Goal: Information Seeking & Learning: Learn about a topic

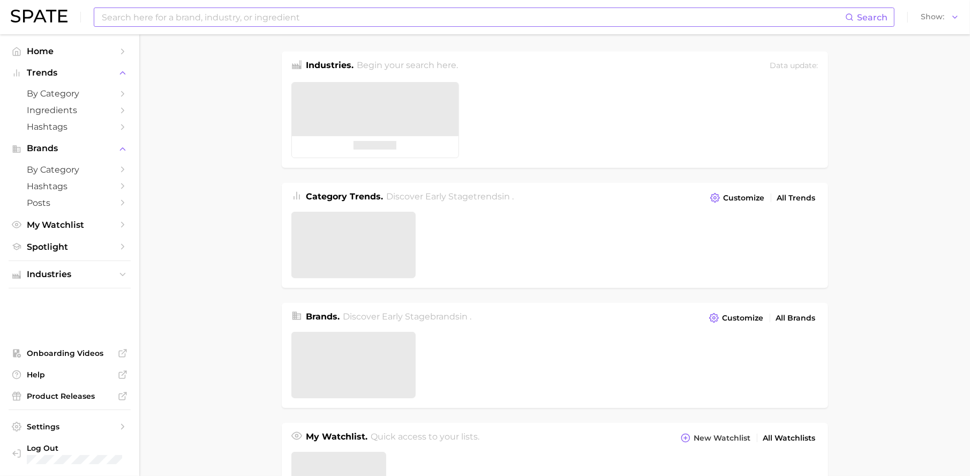
click at [237, 19] on input at bounding box center [473, 17] width 744 height 18
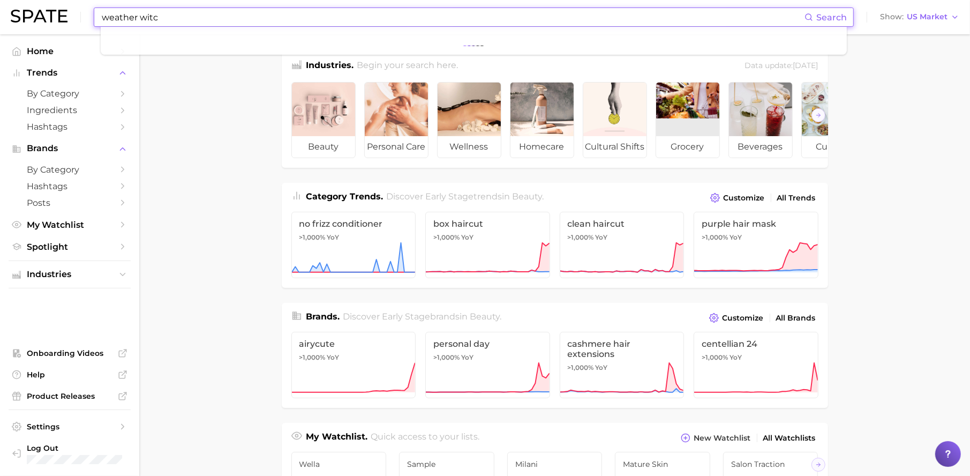
type input "weather witch"
click at [342, 20] on input at bounding box center [453, 17] width 704 height 18
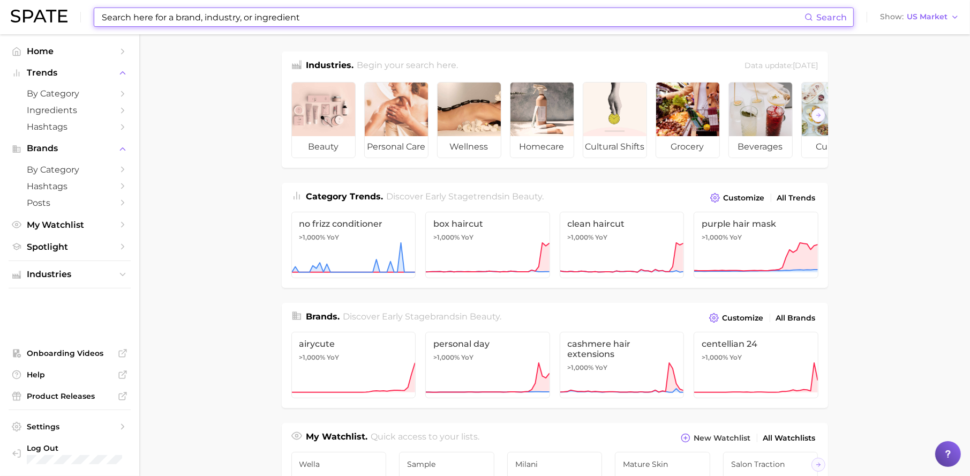
paste input "Butyloctyl salicylate"
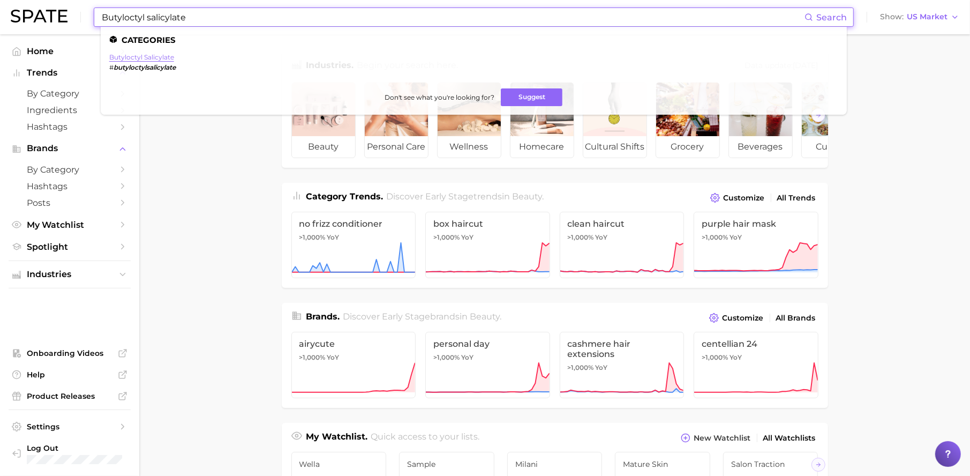
type input "Butyloctyl salicylate"
click at [155, 55] on link "butyloctyl salicylate" at bounding box center [141, 57] width 65 height 8
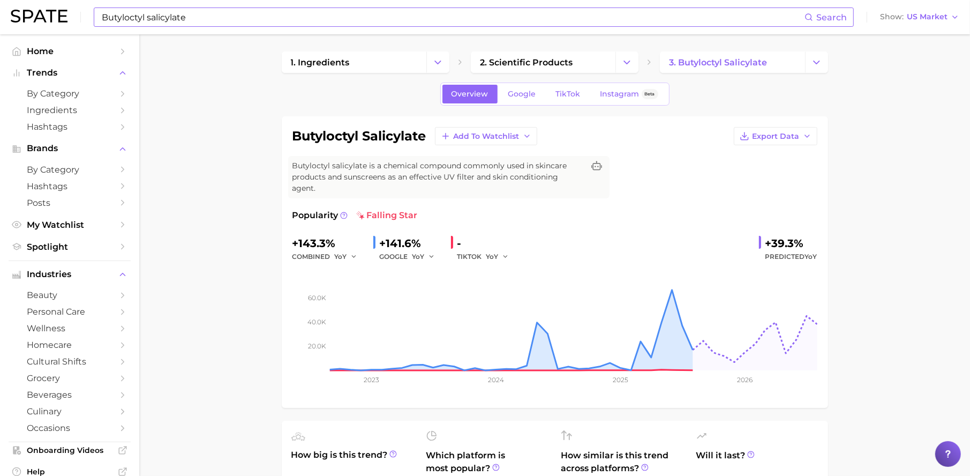
click at [335, 23] on input "Butyloctyl salicylate" at bounding box center [453, 17] width 704 height 18
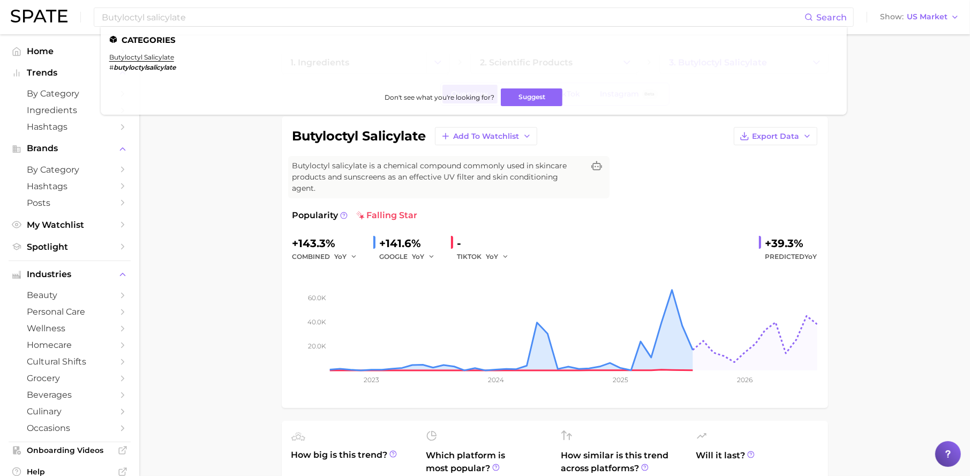
click at [612, 206] on div "butyloctyl salicylate Add to Watchlist Export Data Butyloctyl salicylate is a c…" at bounding box center [554, 262] width 525 height 270
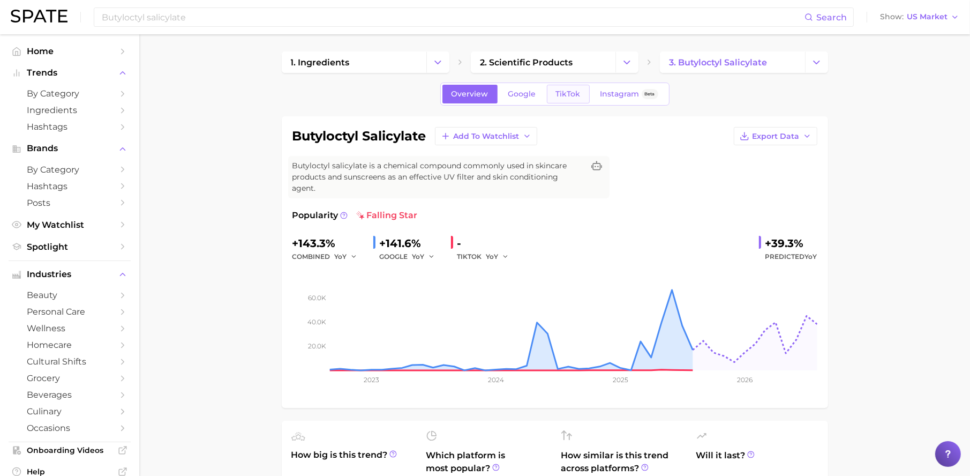
click at [569, 90] on span "TikTok" at bounding box center [568, 93] width 25 height 9
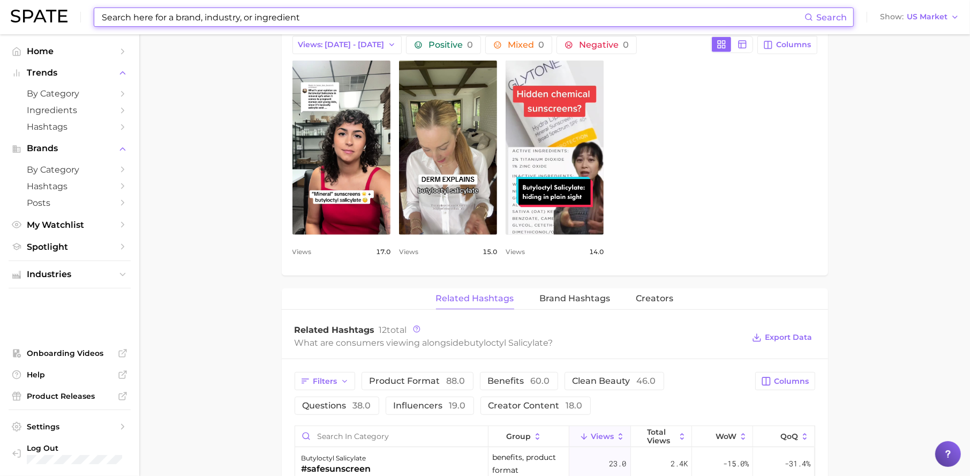
scroll to position [536, 0]
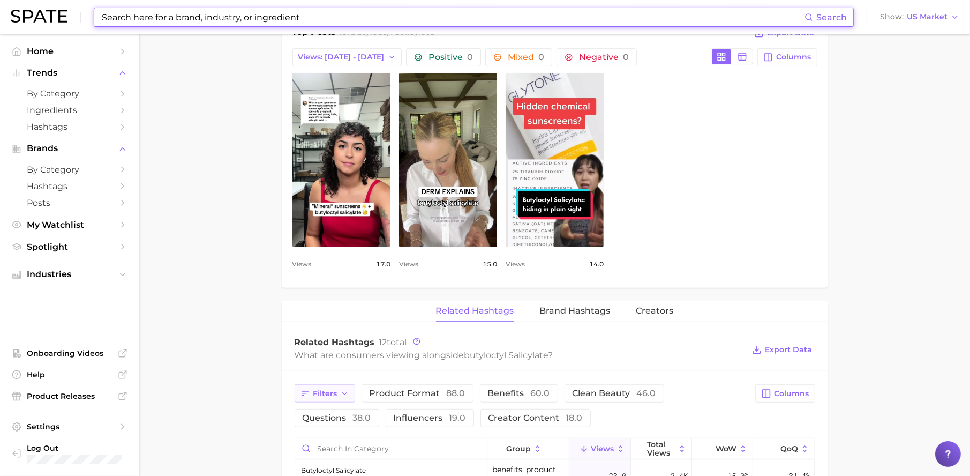
click at [337, 402] on button "Filters" at bounding box center [325, 393] width 61 height 18
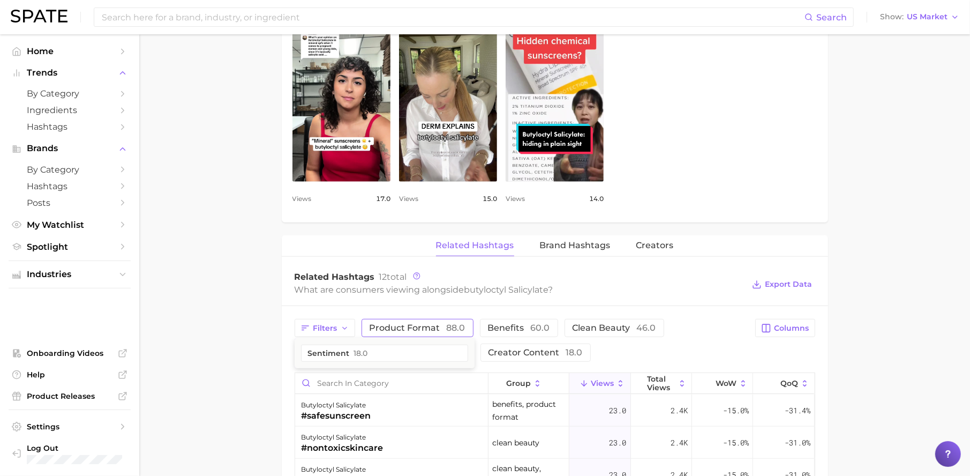
scroll to position [754, 0]
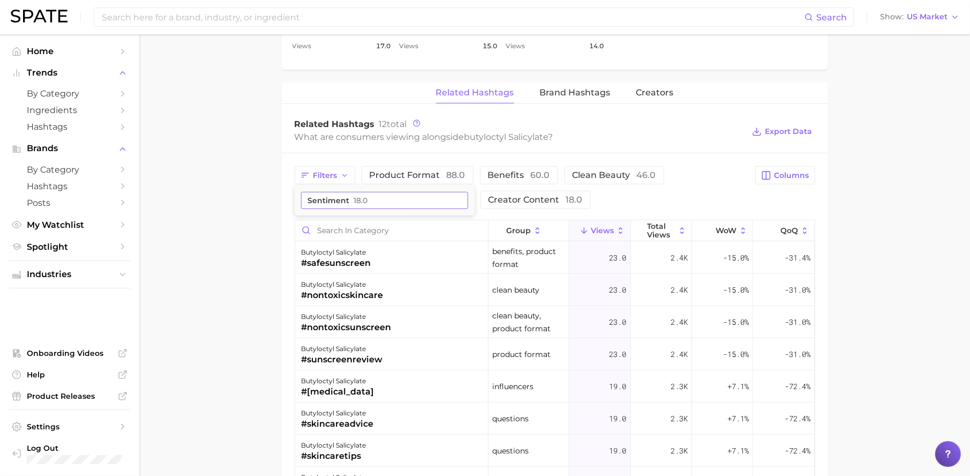
click at [391, 200] on button "sentiment 18.0" at bounding box center [384, 200] width 167 height 17
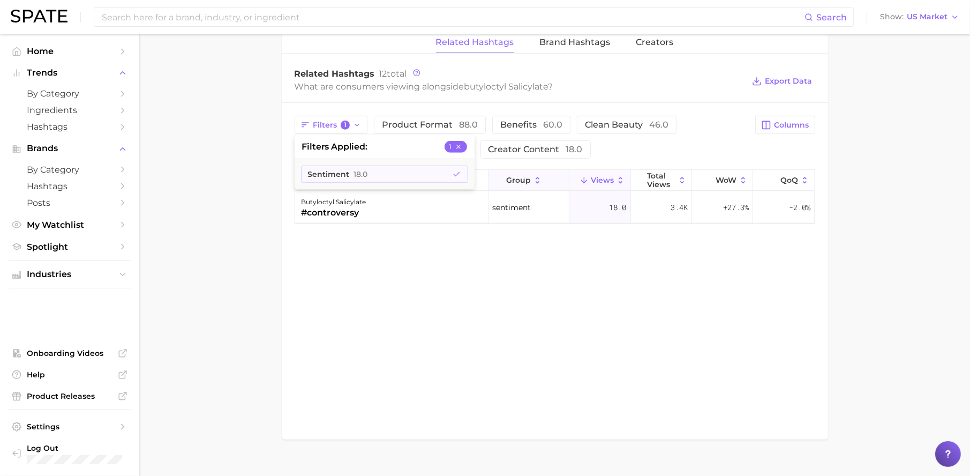
scroll to position [822, 0]
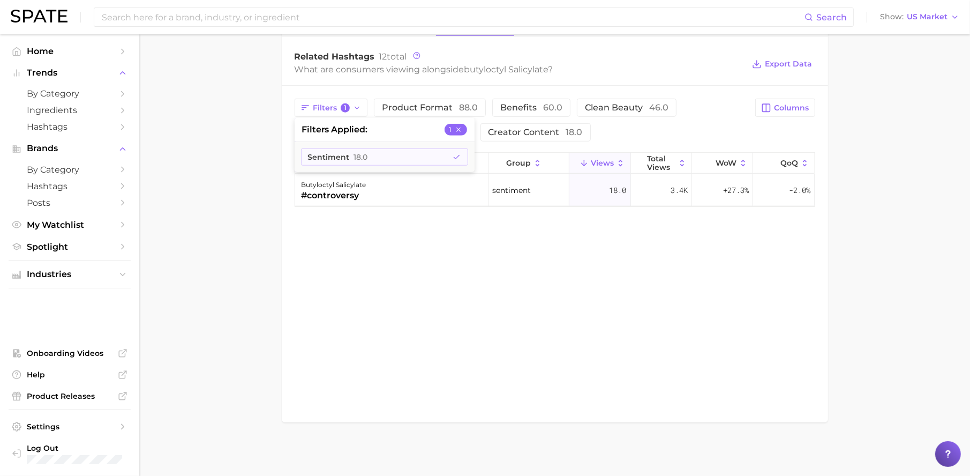
click at [530, 259] on div "Related Hashtags Brand Hashtags Creators Related Hashtags 12 total What are con…" at bounding box center [555, 218] width 546 height 407
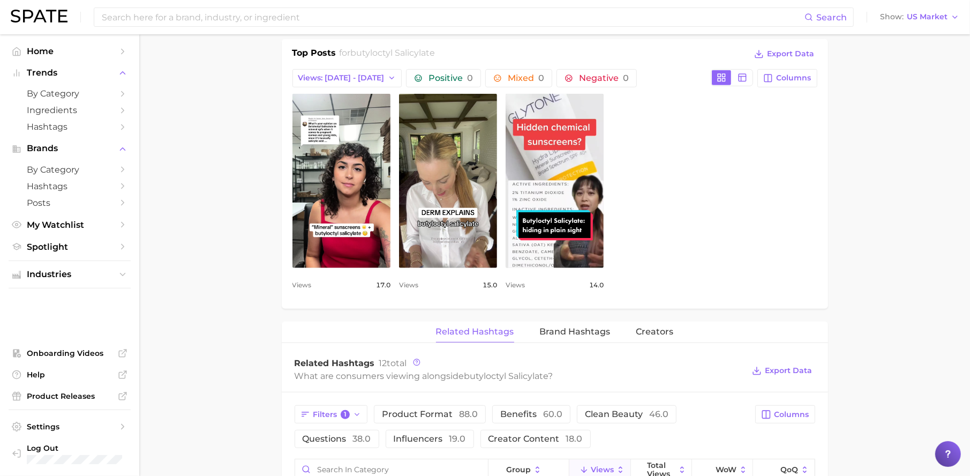
scroll to position [374, 0]
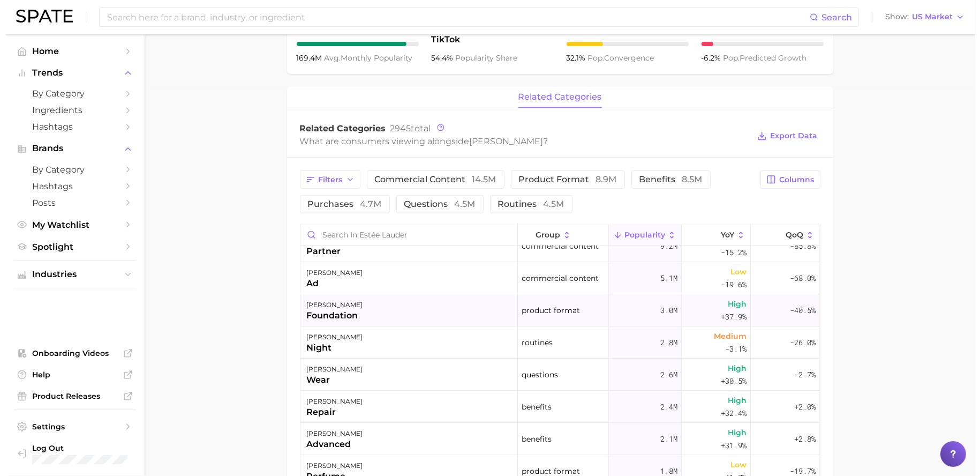
scroll to position [86, 0]
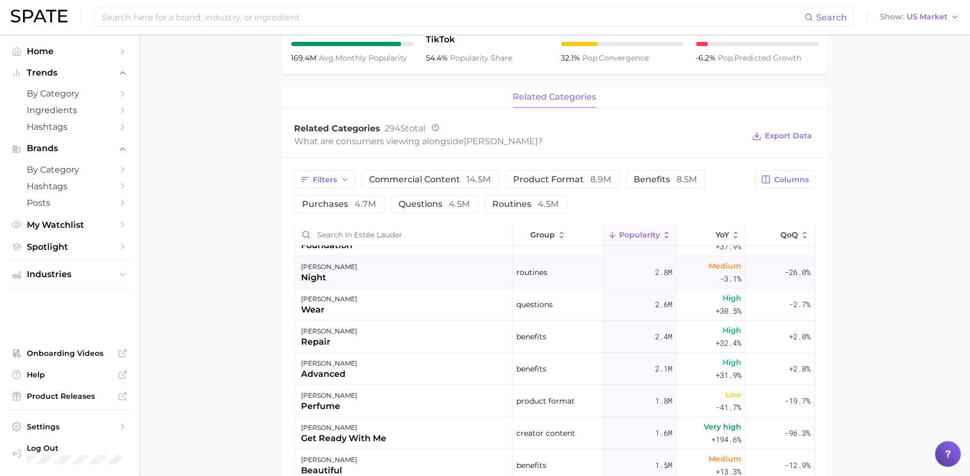
click at [348, 278] on div "estée lauder night" at bounding box center [403, 272] width 217 height 32
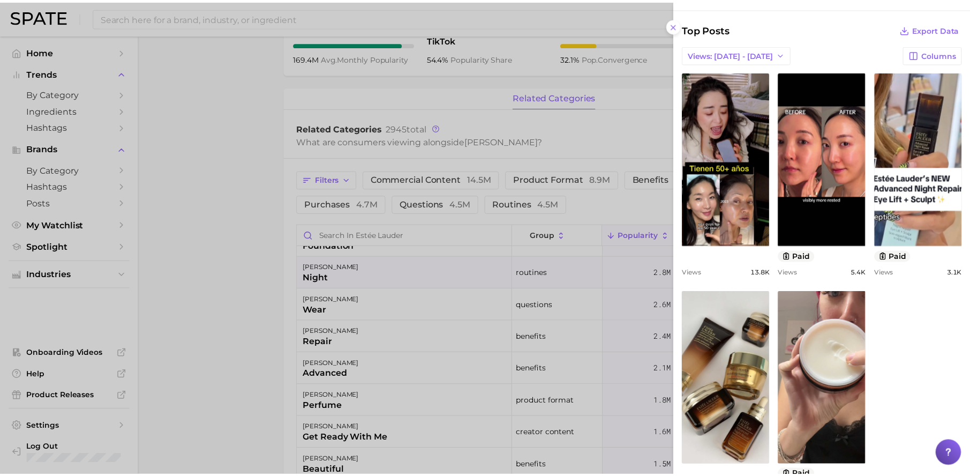
scroll to position [0, 0]
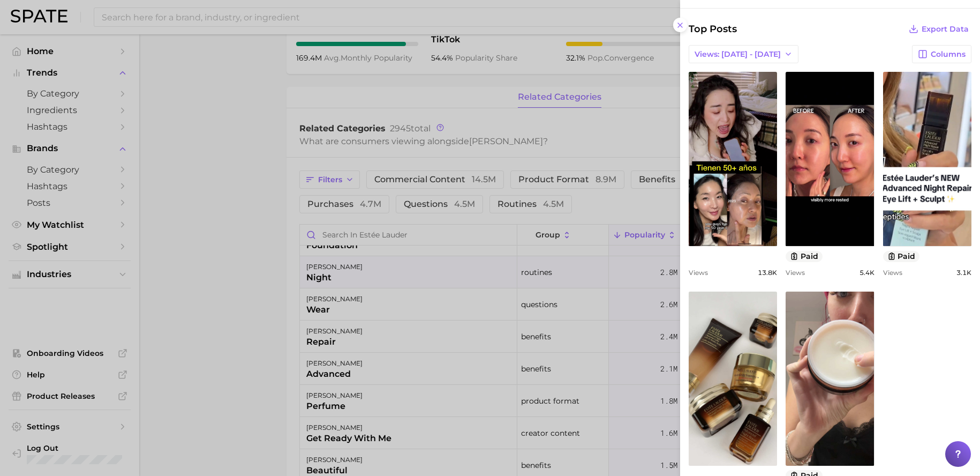
click at [594, 163] on div at bounding box center [490, 238] width 980 height 476
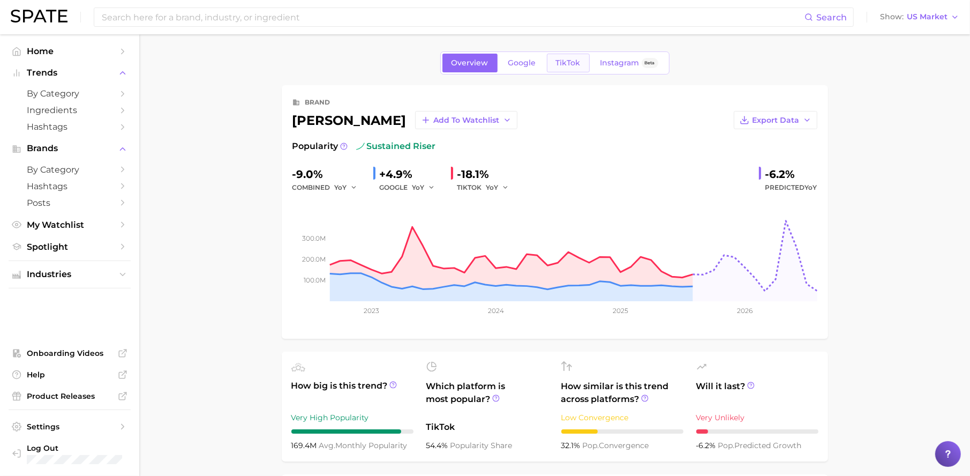
click at [566, 66] on span "TikTok" at bounding box center [568, 62] width 25 height 9
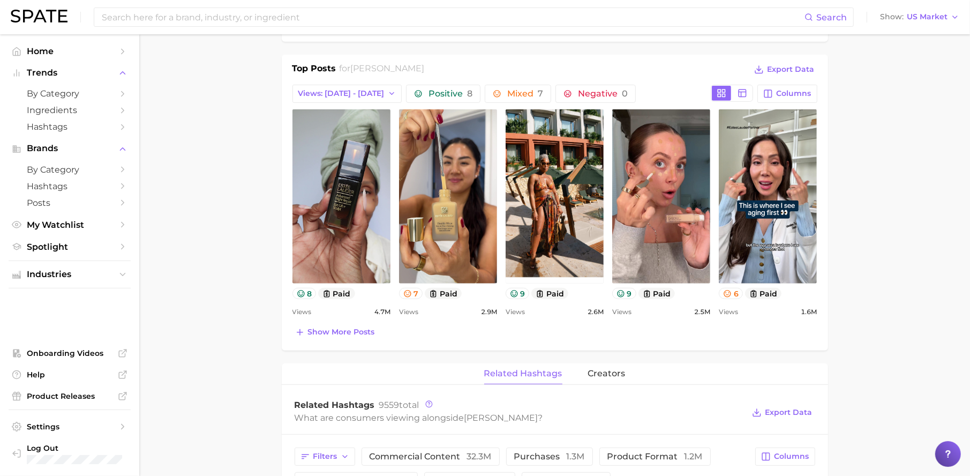
scroll to position [459, 0]
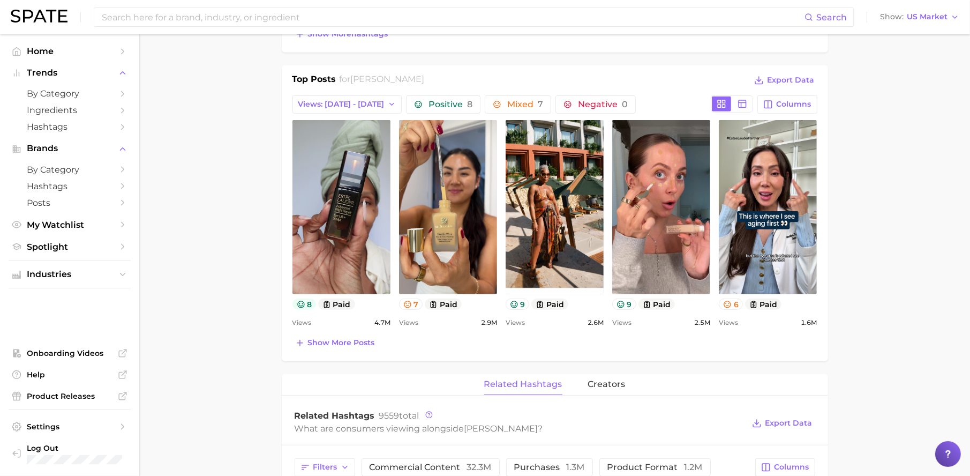
click at [307, 300] on button "8" at bounding box center [304, 303] width 24 height 11
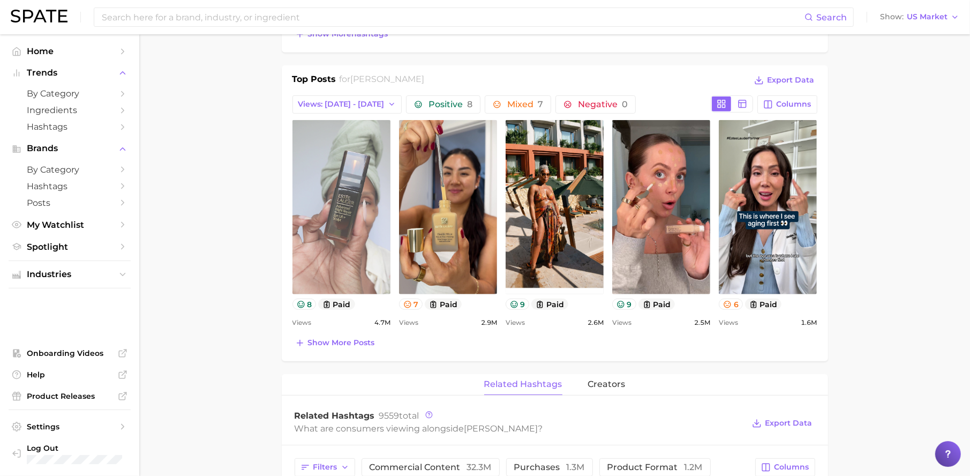
click at [355, 267] on link "view post on TikTok" at bounding box center [341, 207] width 98 height 174
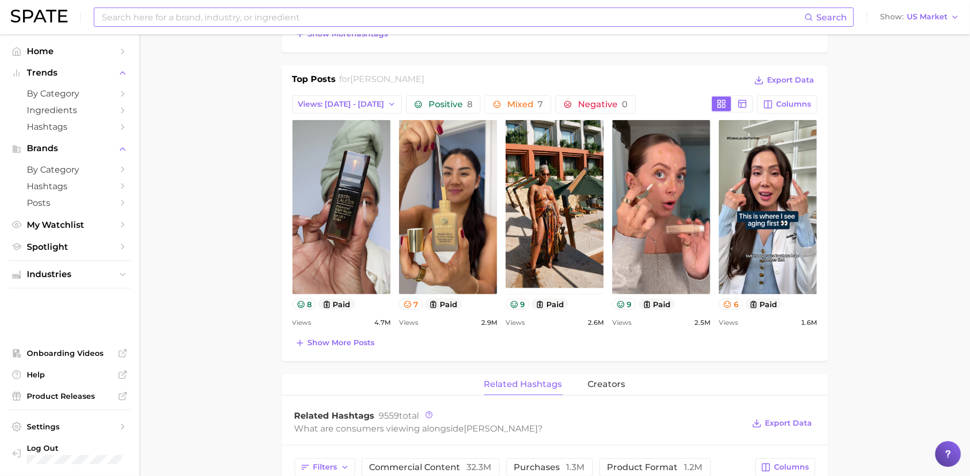
click at [180, 11] on input at bounding box center [453, 17] width 704 height 18
type input "mini beauty"
